Goal: Task Accomplishment & Management: Use online tool/utility

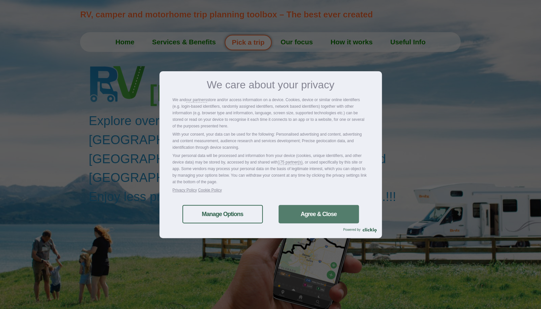
click at [323, 217] on link "Agree & Close" at bounding box center [319, 214] width 80 height 18
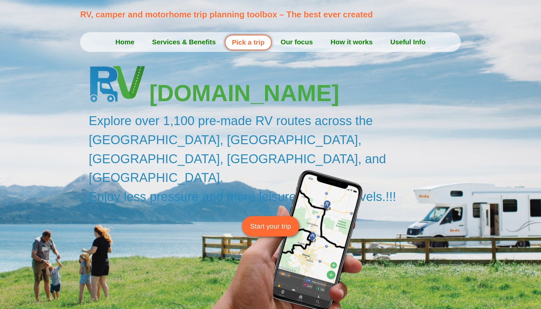
click at [290, 221] on span "Start your trip" at bounding box center [270, 226] width 41 height 10
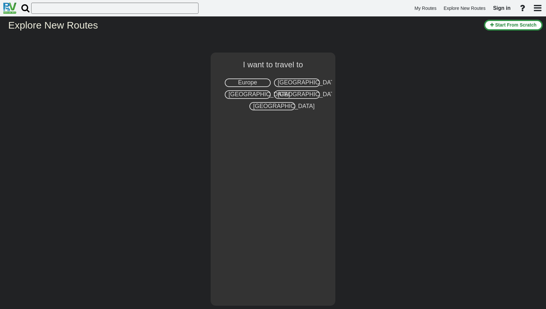
click at [253, 82] on span "Europe" at bounding box center [247, 82] width 19 height 7
select select "number:1"
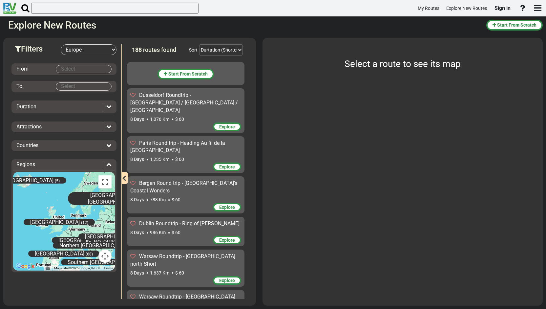
click at [91, 69] on body "My Routes Explore New Routes Sign in ×" at bounding box center [273, 154] width 546 height 309
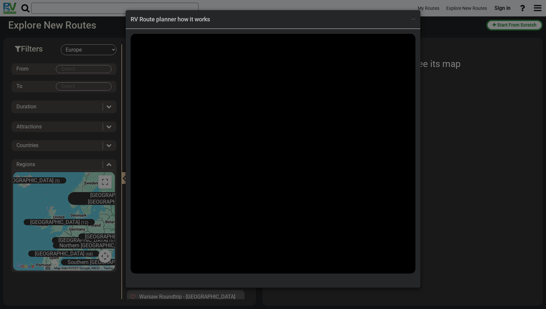
click at [415, 19] on span "×" at bounding box center [414, 18] width 4 height 8
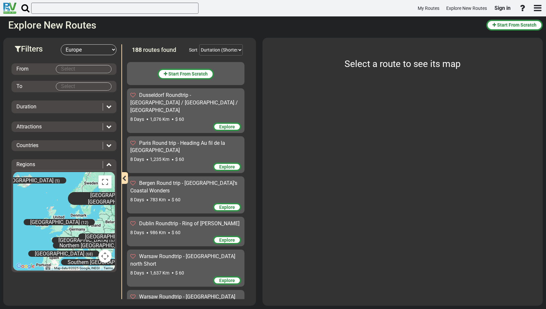
click at [100, 68] on body "My Routes Explore New Routes Sign in ×" at bounding box center [273, 154] width 546 height 309
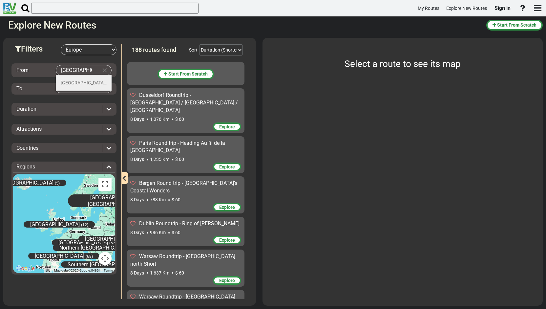
click at [98, 82] on li "Porto (1)" at bounding box center [84, 83] width 56 height 16
type input "[GEOGRAPHIC_DATA]"
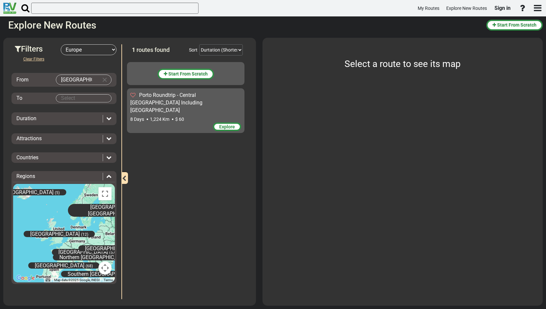
click at [75, 97] on body "My Routes Explore New Routes Sign in ×" at bounding box center [273, 154] width 546 height 309
click at [85, 108] on li "Porto (1)" at bounding box center [84, 109] width 56 height 16
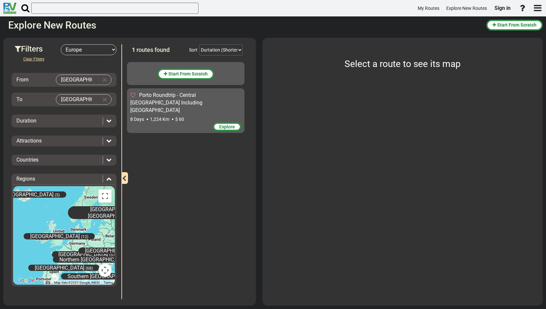
click at [93, 121] on div "Duration" at bounding box center [57, 121] width 83 height 8
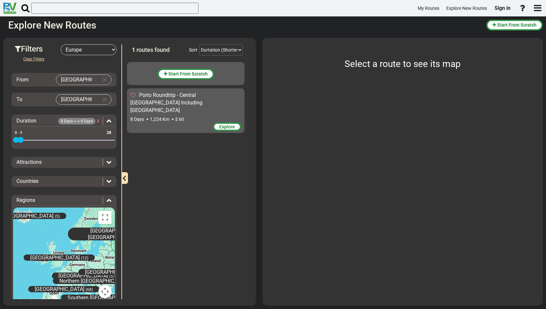
drag, startPoint x: 111, startPoint y: 139, endPoint x: 22, endPoint y: 139, distance: 88.6
click at [22, 139] on span at bounding box center [21, 140] width 6 height 6
drag, startPoint x: 16, startPoint y: 139, endPoint x: 20, endPoint y: 140, distance: 4.3
click at [20, 140] on span at bounding box center [21, 140] width 6 height 6
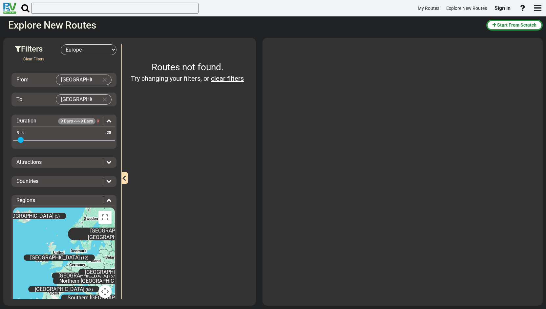
click at [83, 160] on div "Attractions" at bounding box center [59, 163] width 86 height 8
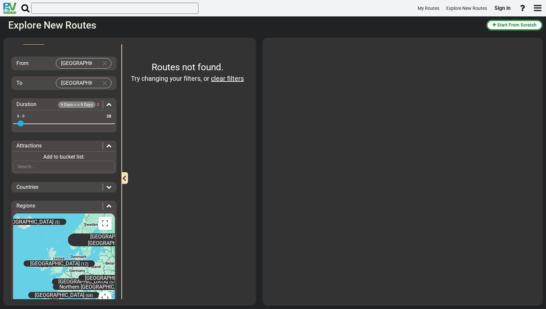
scroll to position [35, 0]
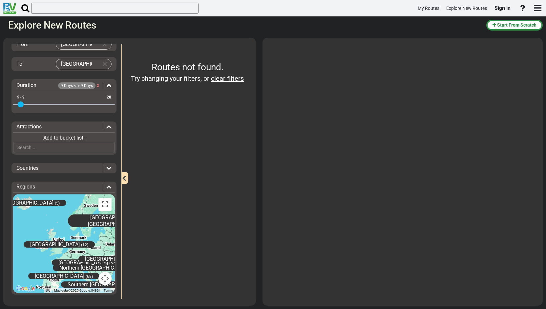
click at [97, 171] on div "Countries Andorra (3) Austria (18) Belgium (7)" at bounding box center [63, 168] width 105 height 11
click at [106, 166] on icon at bounding box center [108, 167] width 5 height 5
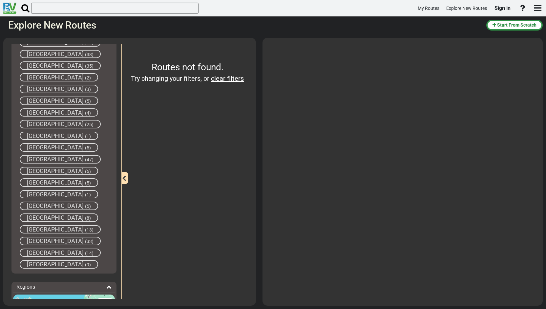
scroll to position [320, 0]
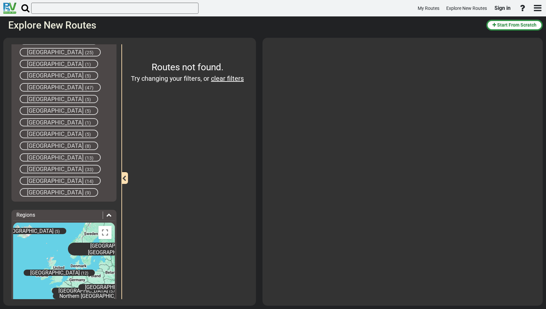
click at [52, 157] on div "Spain (13)" at bounding box center [60, 157] width 81 height 9
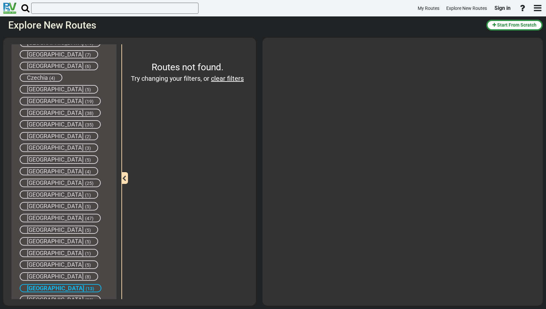
scroll to position [188, 0]
click at [85, 111] on span "(38)" at bounding box center [89, 113] width 9 height 5
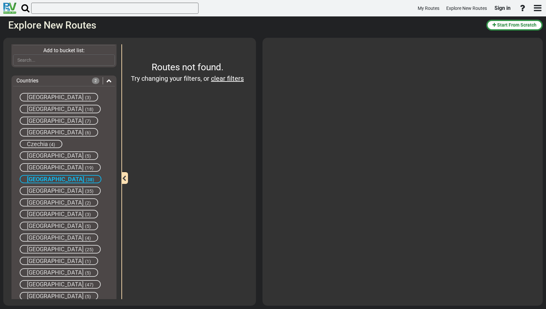
scroll to position [101, 0]
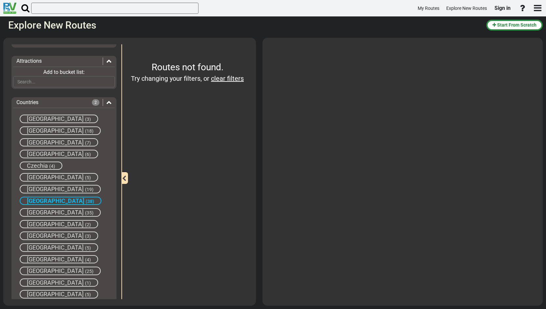
click at [107, 102] on icon at bounding box center [108, 101] width 5 height 5
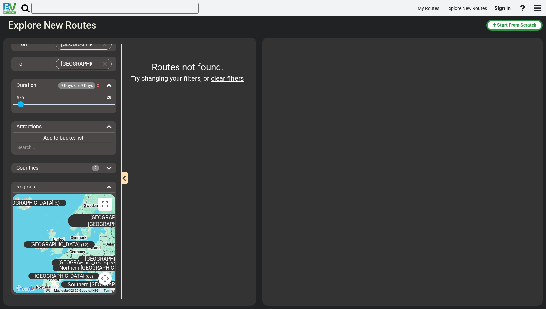
click at [107, 168] on icon at bounding box center [108, 167] width 5 height 5
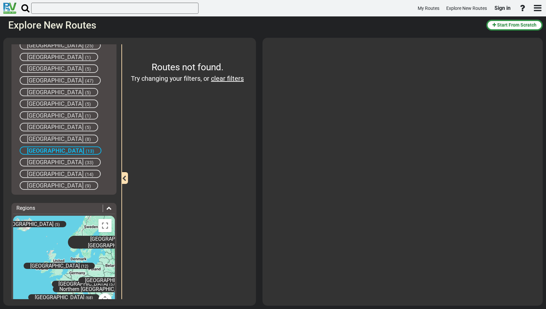
scroll to position [320, 0]
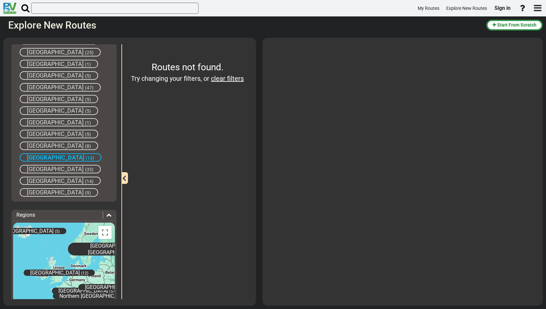
click at [46, 111] on span "[GEOGRAPHIC_DATA]" at bounding box center [55, 110] width 57 height 7
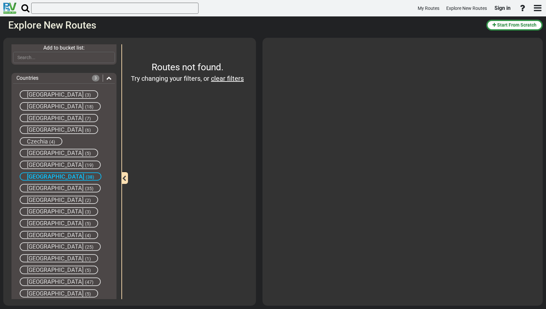
scroll to position [57, 0]
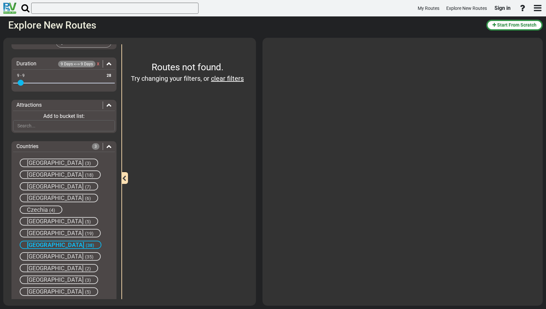
click at [106, 143] on icon at bounding box center [108, 145] width 5 height 5
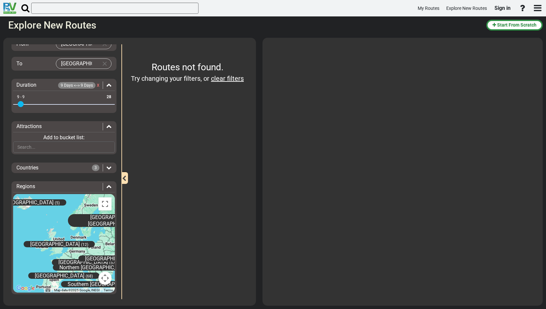
scroll to position [35, 0]
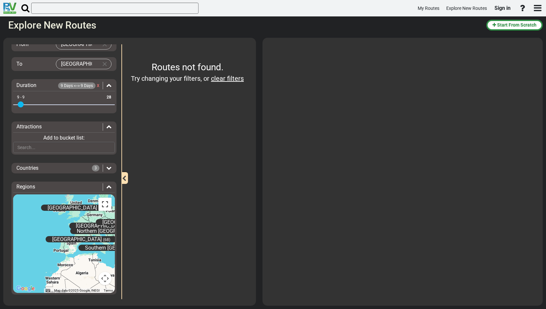
drag, startPoint x: 85, startPoint y: 240, endPoint x: 102, endPoint y: 203, distance: 41.1
click at [102, 203] on div "Central Europe (57) Eastern Europe (31) Great Britain (12) Iceland (5) North Eu…" at bounding box center [64, 243] width 102 height 98
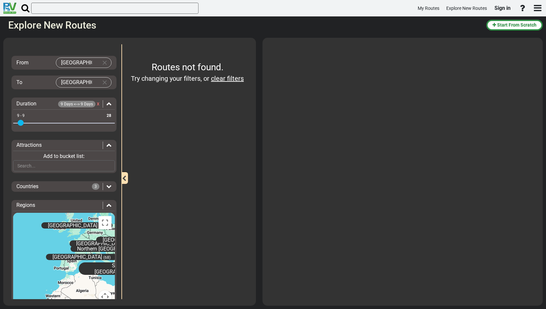
scroll to position [0, 0]
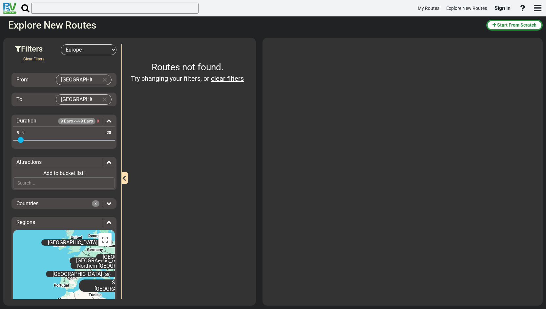
click at [81, 100] on input "[GEOGRAPHIC_DATA]" at bounding box center [77, 100] width 42 height 10
click at [83, 98] on body "My Routes Explore New Routes Sign in ×" at bounding box center [273, 154] width 546 height 309
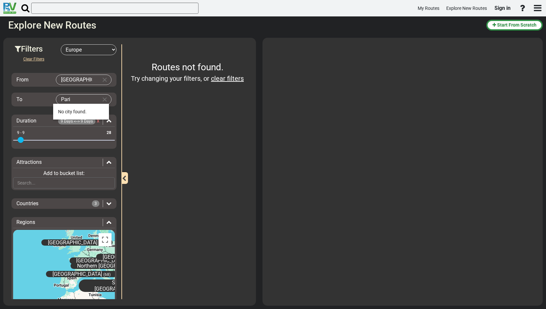
type input "Paris"
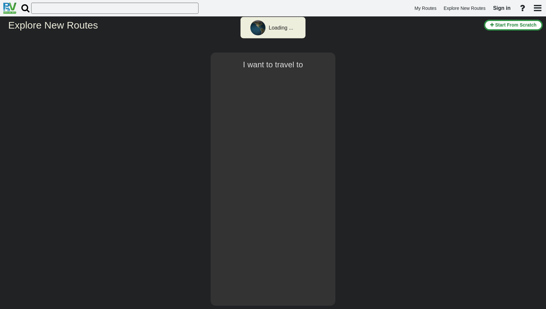
type input "[GEOGRAPHIC_DATA]"
select select "number:1"
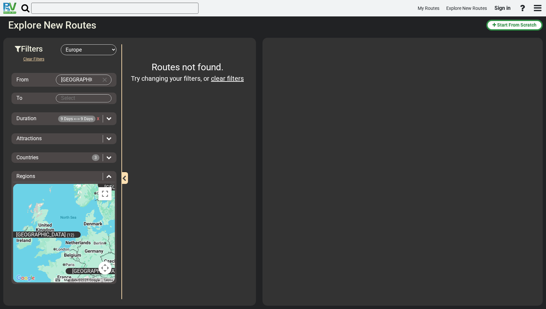
click at [9, 10] on img at bounding box center [9, 8] width 13 height 11
click at [508, 23] on span "Start From Scratch" at bounding box center [516, 24] width 39 height 5
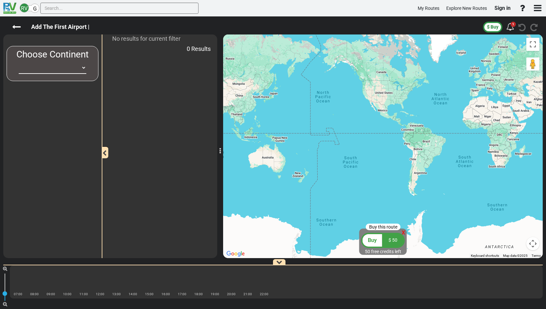
drag, startPoint x: 375, startPoint y: 113, endPoint x: 354, endPoint y: 124, distance: 23.2
click at [355, 124] on div at bounding box center [383, 145] width 320 height 223
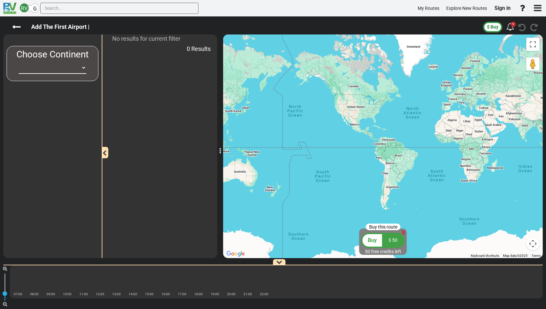
click at [84, 70] on select "[GEOGRAPHIC_DATA] [GEOGRAPHIC_DATA] [GEOGRAPHIC_DATA] [GEOGRAPHIC_DATA] [GEOGRA…" at bounding box center [53, 68] width 68 height 12
select select "number:1"
click at [19, 62] on select "[GEOGRAPHIC_DATA] [GEOGRAPHIC_DATA] [GEOGRAPHIC_DATA] [GEOGRAPHIC_DATA] [GEOGRA…" at bounding box center [53, 68] width 68 height 12
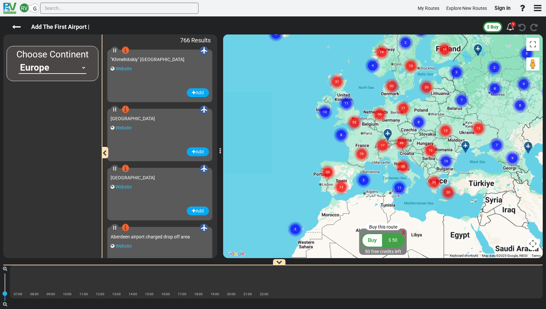
click at [325, 186] on div "To activate drag with keyboard, press Alt + Enter. Once in keyboard drag state,…" at bounding box center [383, 145] width 320 height 223
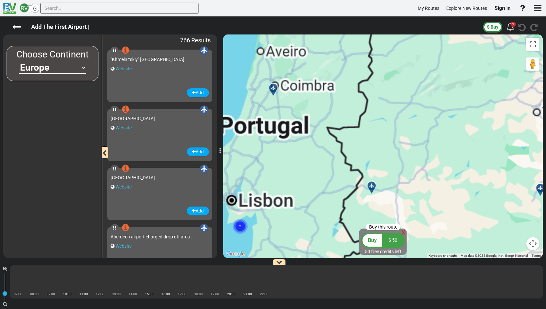
click at [319, 128] on div "To activate drag with keyboard, press Alt + Enter. Once in keyboard drag state,…" at bounding box center [383, 145] width 320 height 223
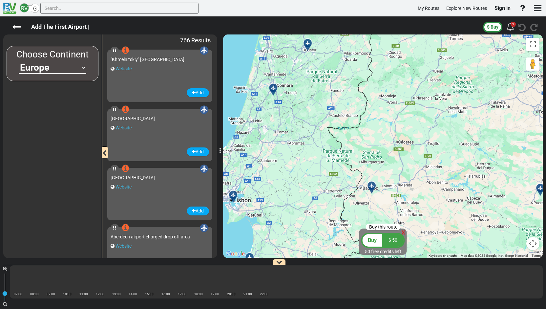
drag, startPoint x: 310, startPoint y: 85, endPoint x: 321, endPoint y: 141, distance: 57.2
click at [321, 141] on div "To activate drag with keyboard, press Alt + Enter. Once in keyboard drag state,…" at bounding box center [383, 145] width 320 height 223
click at [276, 67] on div "To activate drag with keyboard, press Alt + Enter. Once in keyboard drag state,…" at bounding box center [383, 145] width 320 height 223
drag, startPoint x: 276, startPoint y: 67, endPoint x: 296, endPoint y: 130, distance: 66.7
click at [294, 130] on div "To activate drag with keyboard, press Alt + Enter. Once in keyboard drag state,…" at bounding box center [383, 145] width 320 height 223
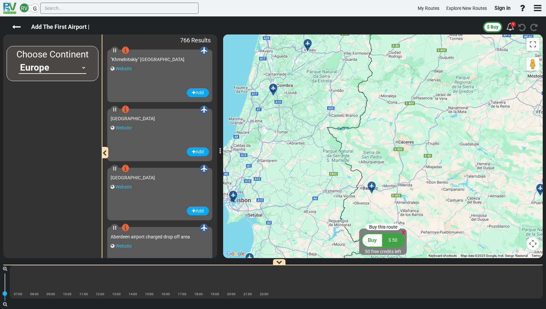
click at [535, 244] on button "Map camera controls" at bounding box center [532, 243] width 13 height 13
click at [498, 213] on button "Move up" at bounding box center [500, 210] width 13 height 13
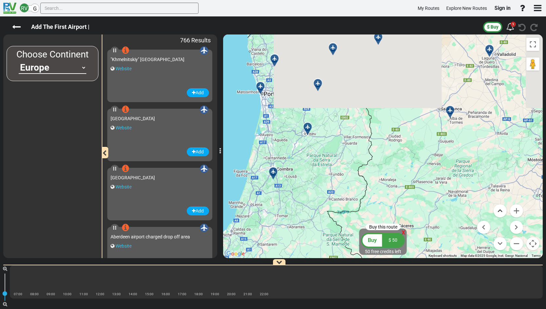
click at [498, 213] on button "Move up" at bounding box center [500, 210] width 13 height 13
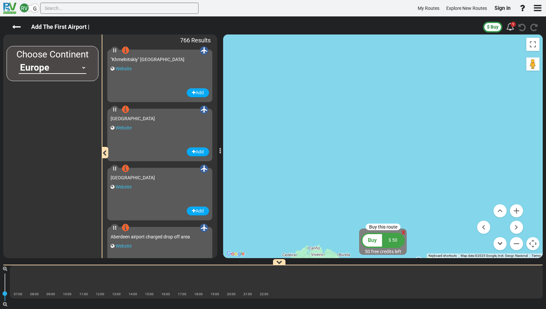
click at [502, 243] on button "Move down" at bounding box center [500, 243] width 13 height 13
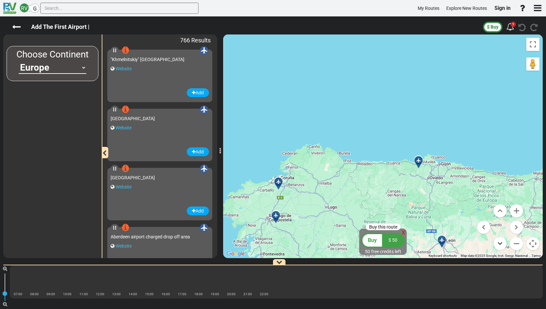
click at [502, 243] on button "Move down" at bounding box center [500, 243] width 13 height 13
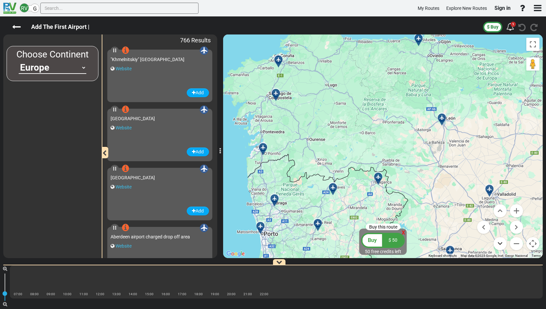
click at [502, 243] on button "Move down" at bounding box center [500, 243] width 13 height 13
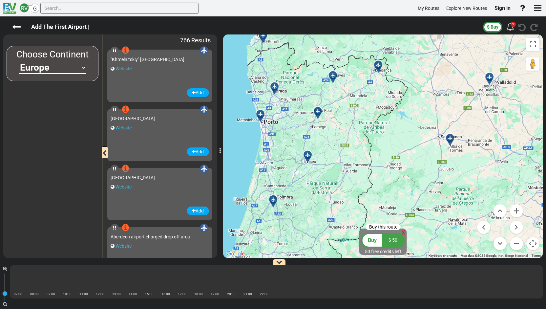
click at [291, 121] on div "To activate drag with keyboard, press Alt + Enter. Once in keyboard drag state,…" at bounding box center [383, 145] width 320 height 223
